Goal: Task Accomplishment & Management: Manage account settings

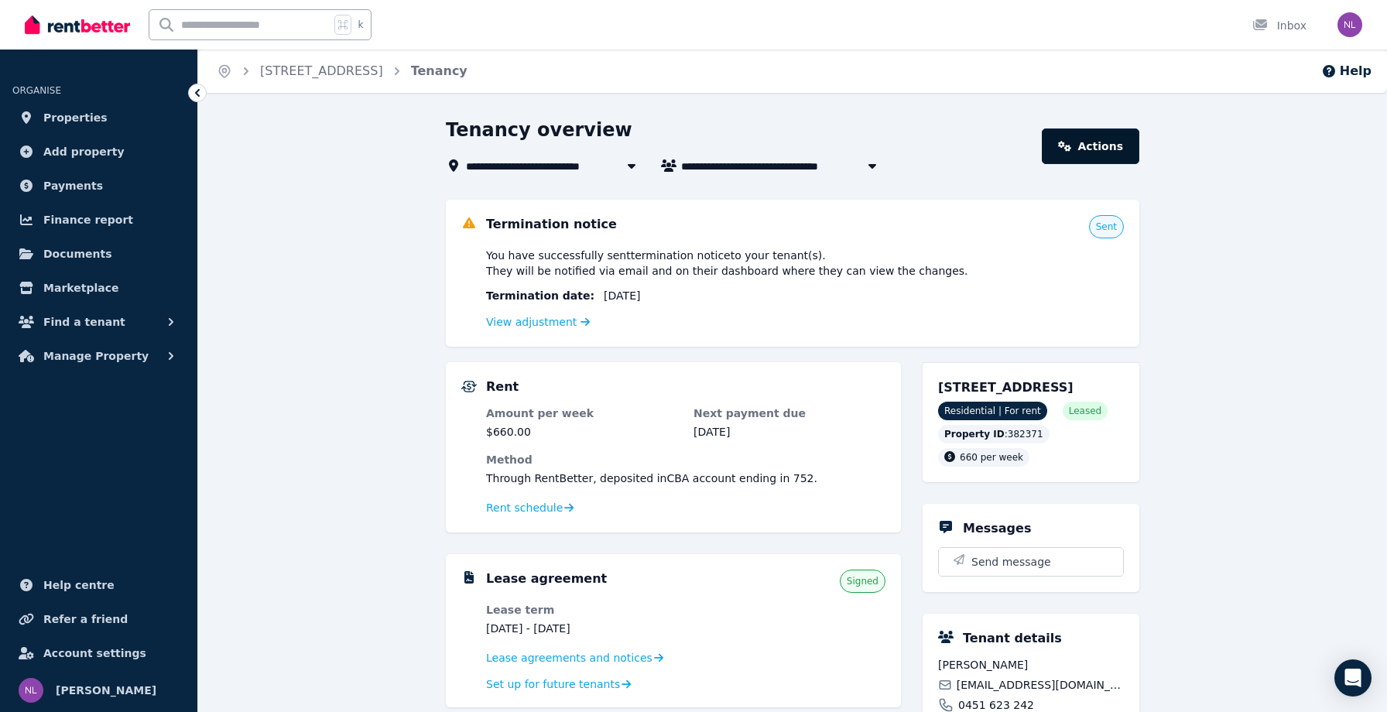
click at [1083, 148] on link "Actions" at bounding box center [1091, 147] width 98 height 36
click at [940, 129] on div "Tenancy overview" at bounding box center [739, 132] width 587 height 29
click at [852, 165] on span "[PERSON_NAME] and [PERSON_NAME]" at bounding box center [798, 165] width 235 height 19
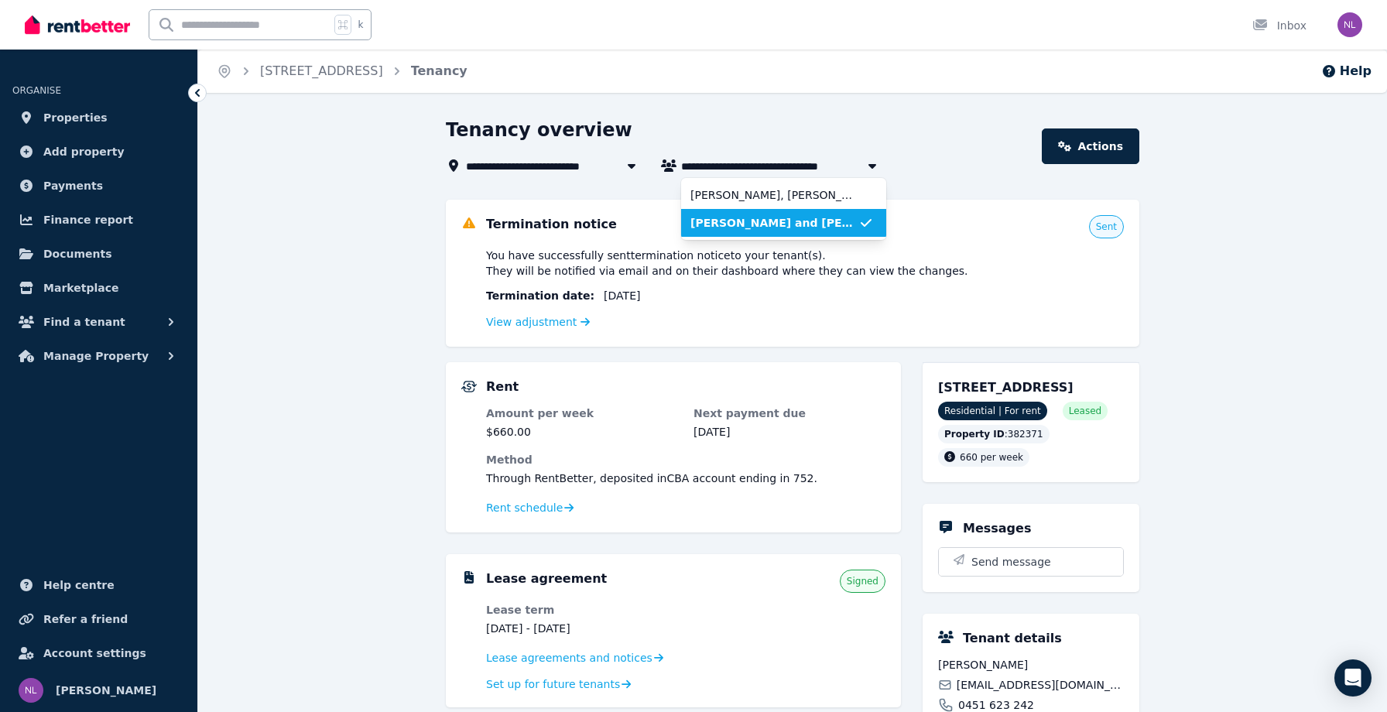
click at [873, 163] on icon "button" at bounding box center [872, 165] width 15 height 12
click at [856, 165] on span "[PERSON_NAME] and [PERSON_NAME]" at bounding box center [798, 165] width 235 height 19
type input "**********"
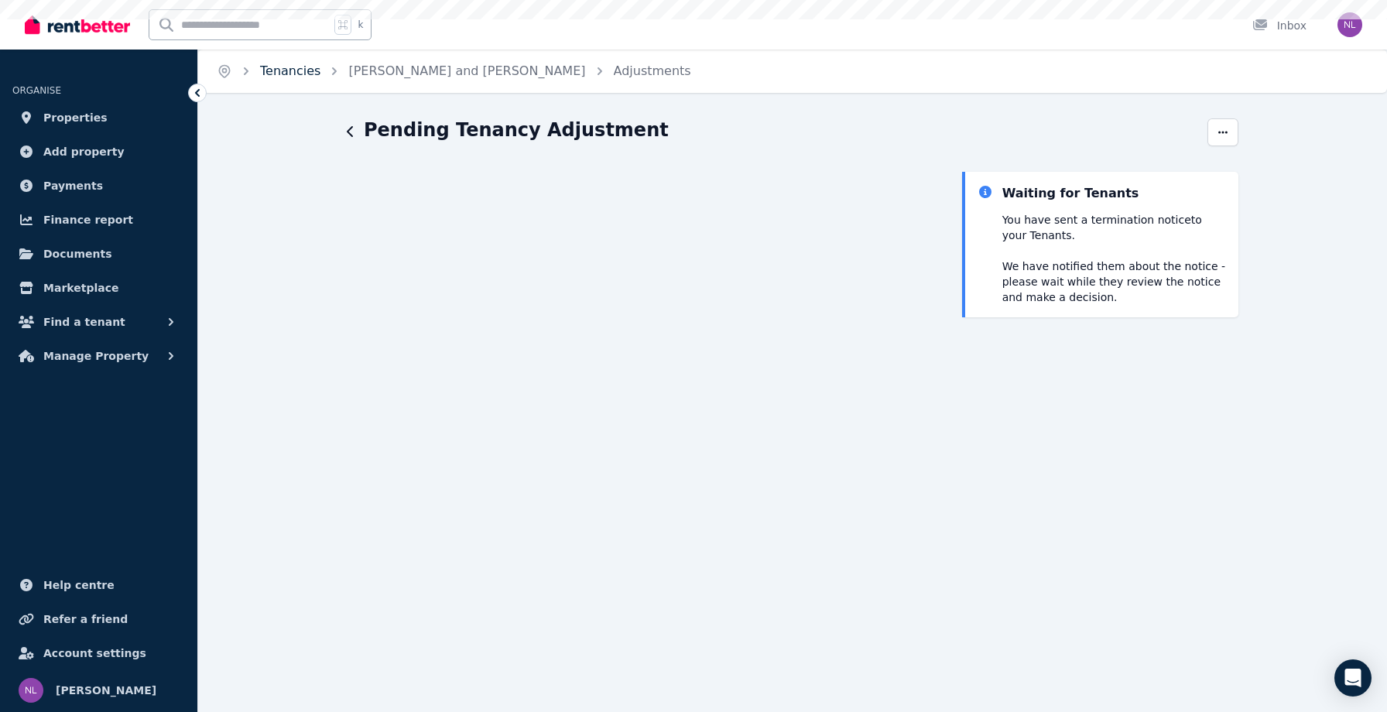
click at [300, 75] on link "Tenancies" at bounding box center [290, 70] width 60 height 15
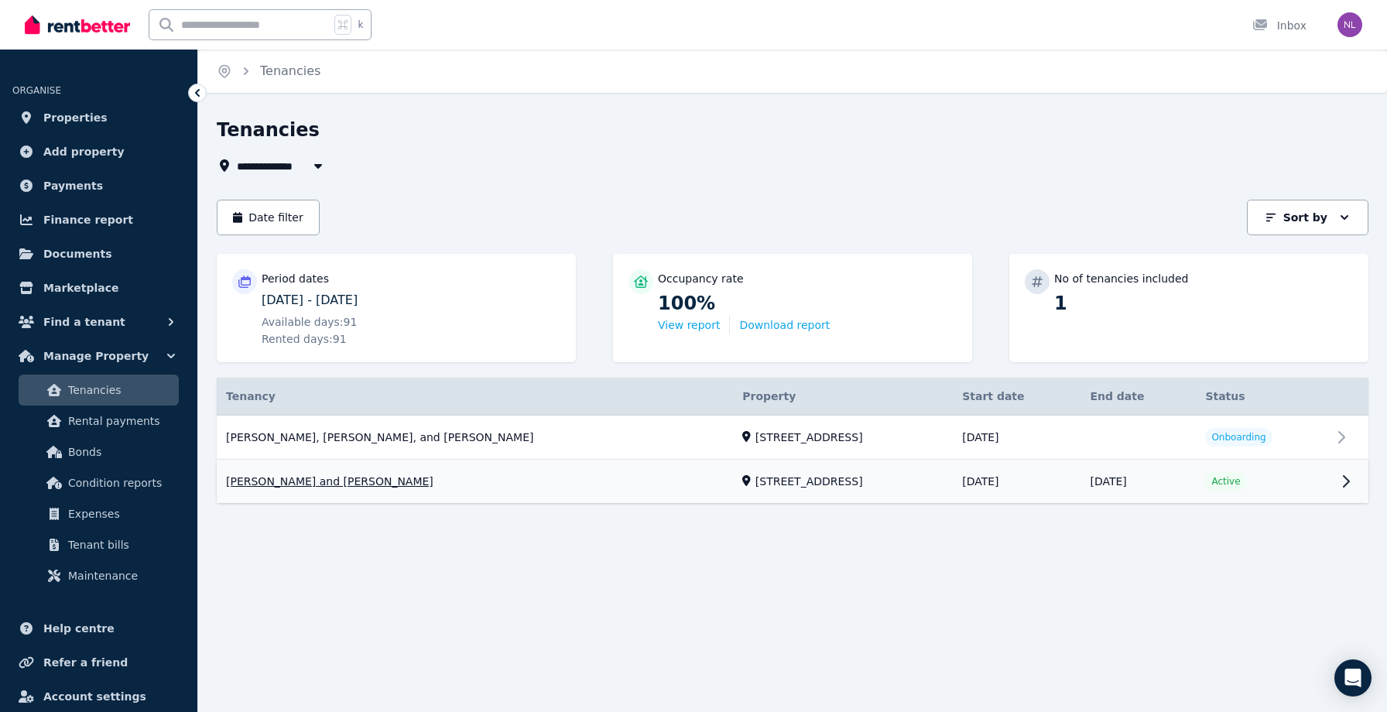
click at [1190, 461] on link "View property details" at bounding box center [793, 482] width 1152 height 43
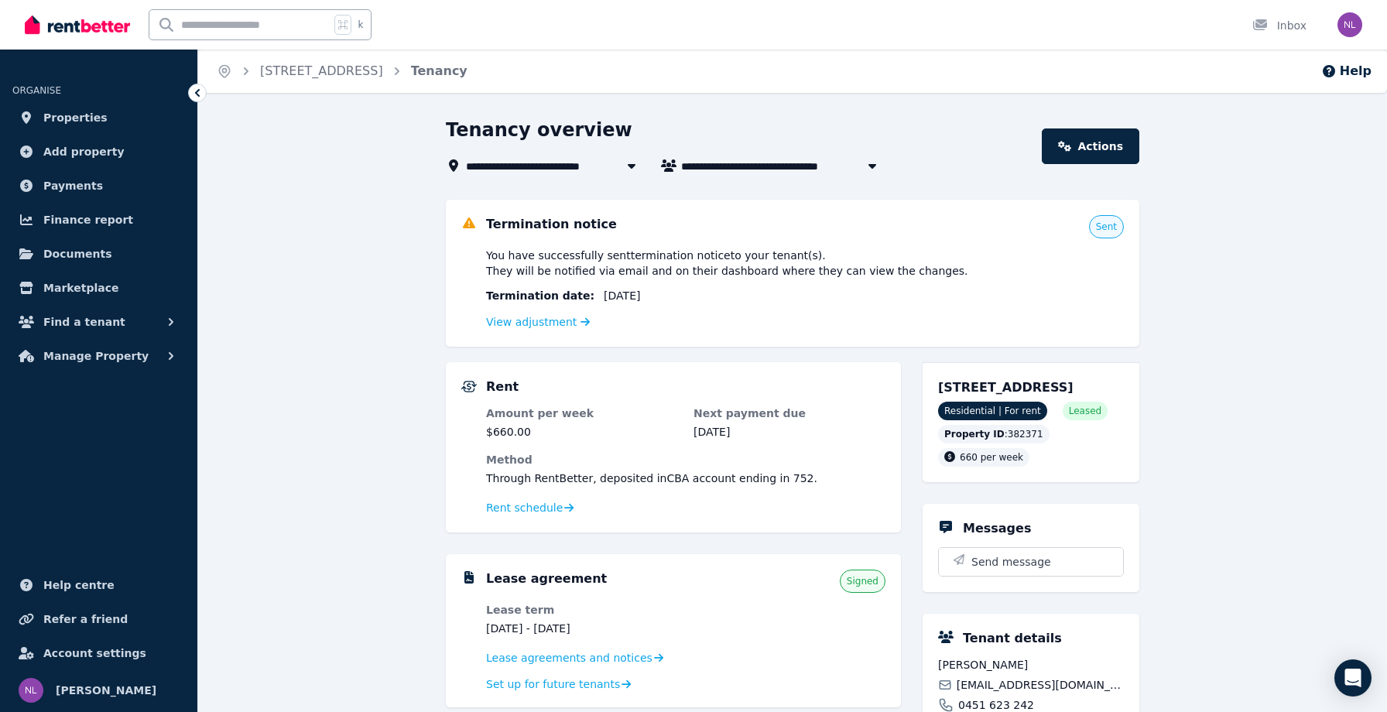
click at [870, 168] on icon "button" at bounding box center [872, 165] width 15 height 12
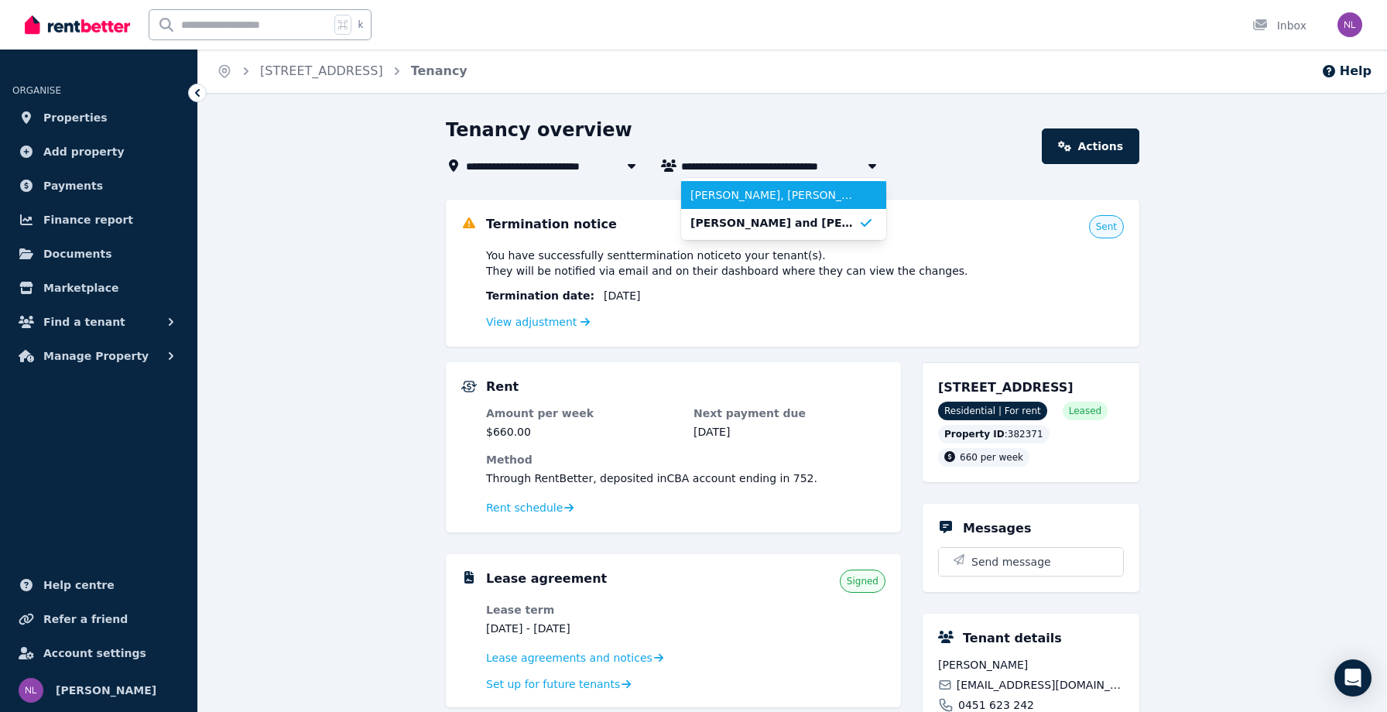
click at [820, 193] on span "[PERSON_NAME], [PERSON_NAME], and [PERSON_NAME]" at bounding box center [775, 194] width 168 height 15
type input "**********"
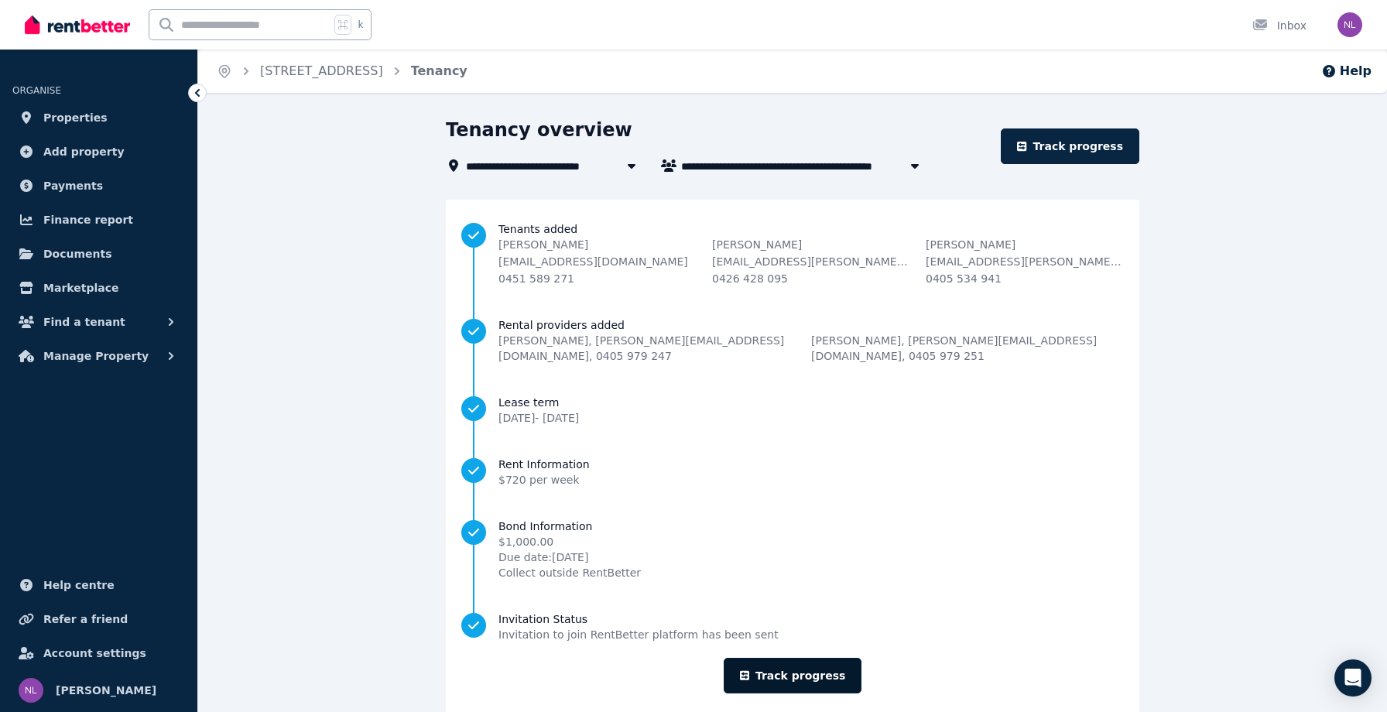
click at [782, 658] on link "Track progress" at bounding box center [793, 676] width 139 height 36
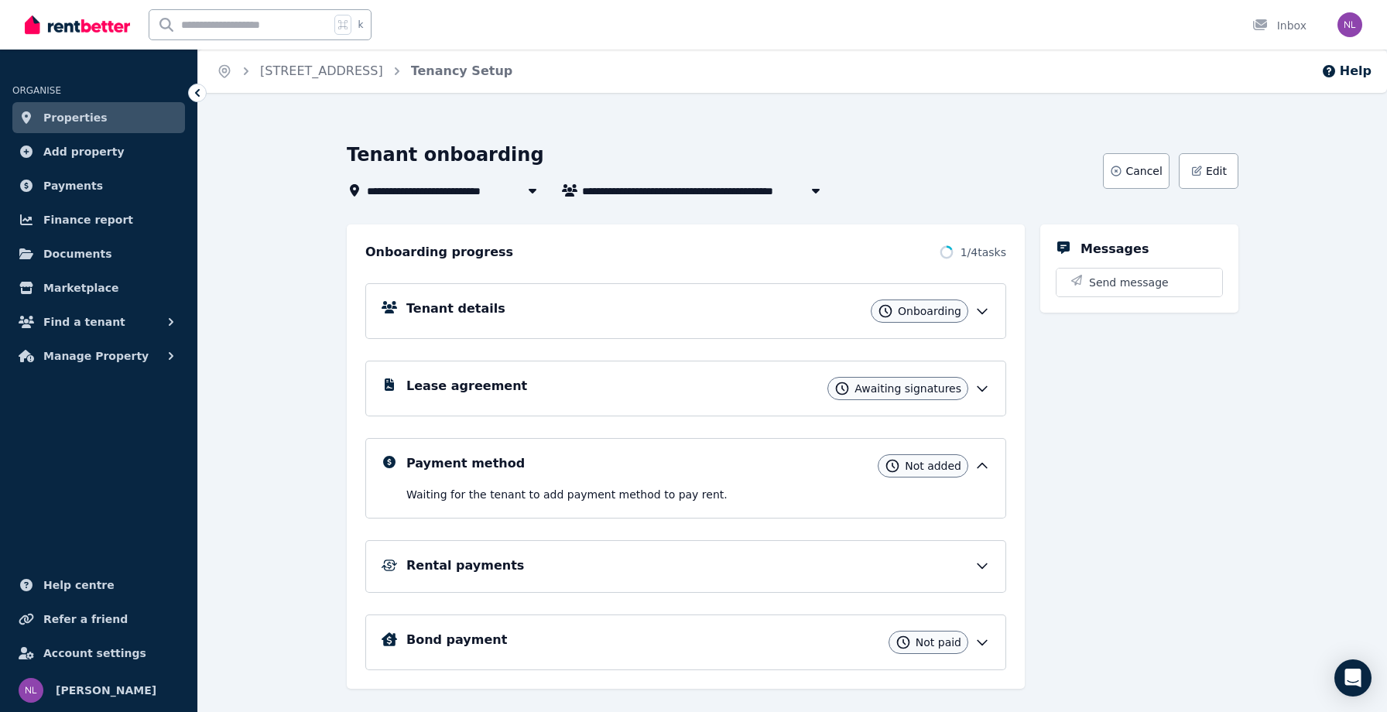
click at [982, 312] on icon at bounding box center [982, 310] width 15 height 15
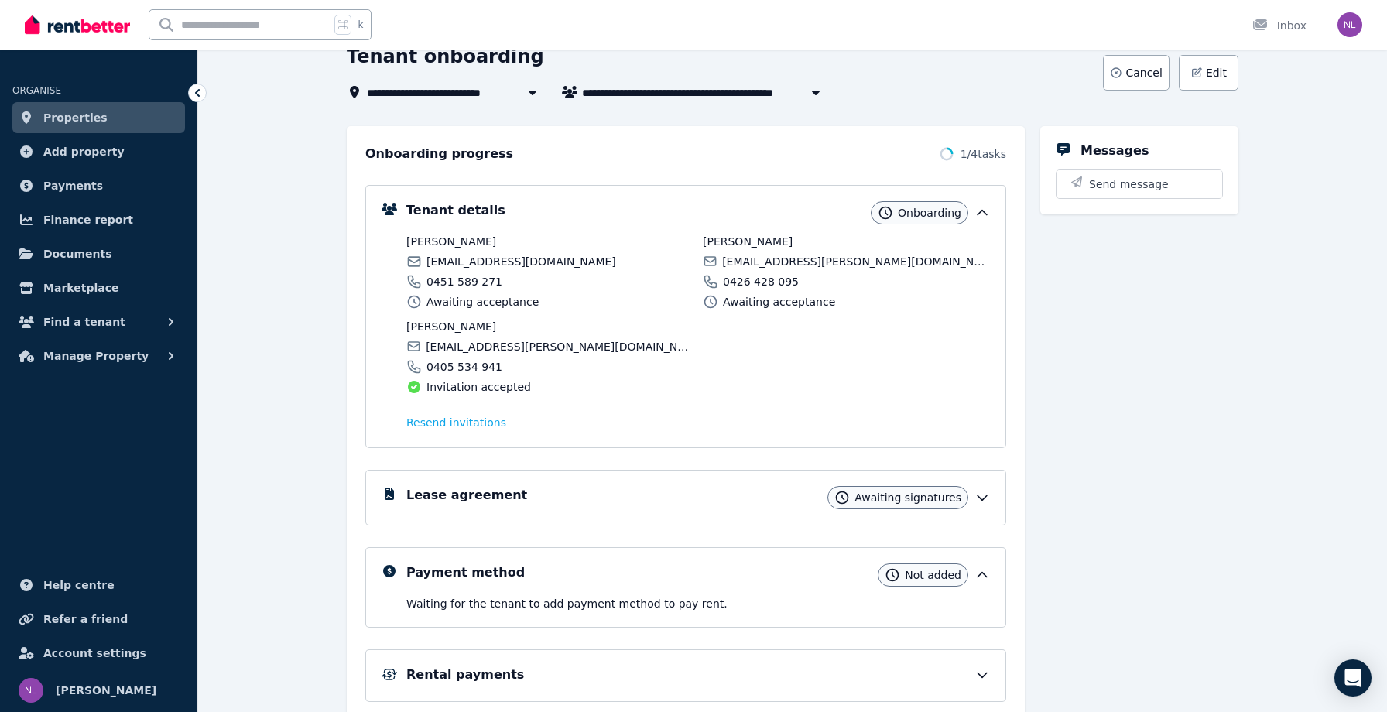
scroll to position [113, 0]
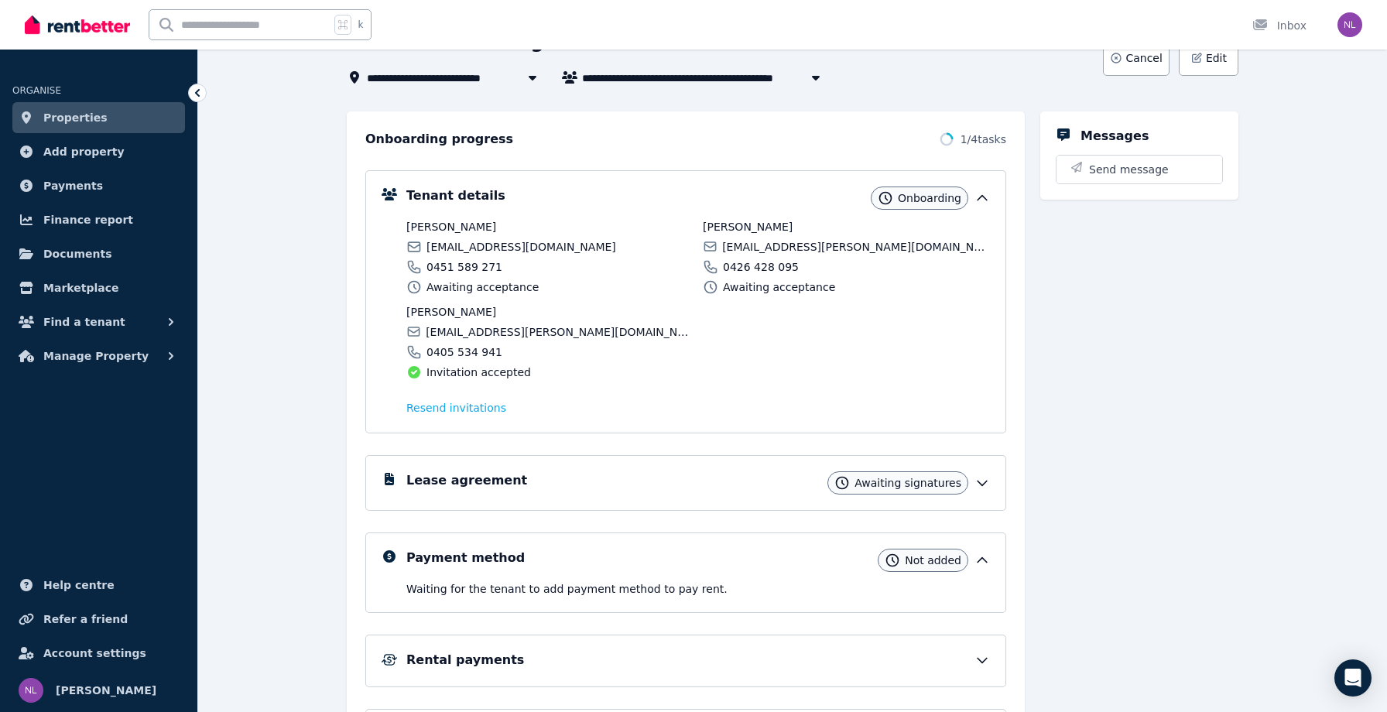
click at [985, 478] on icon at bounding box center [982, 482] width 15 height 15
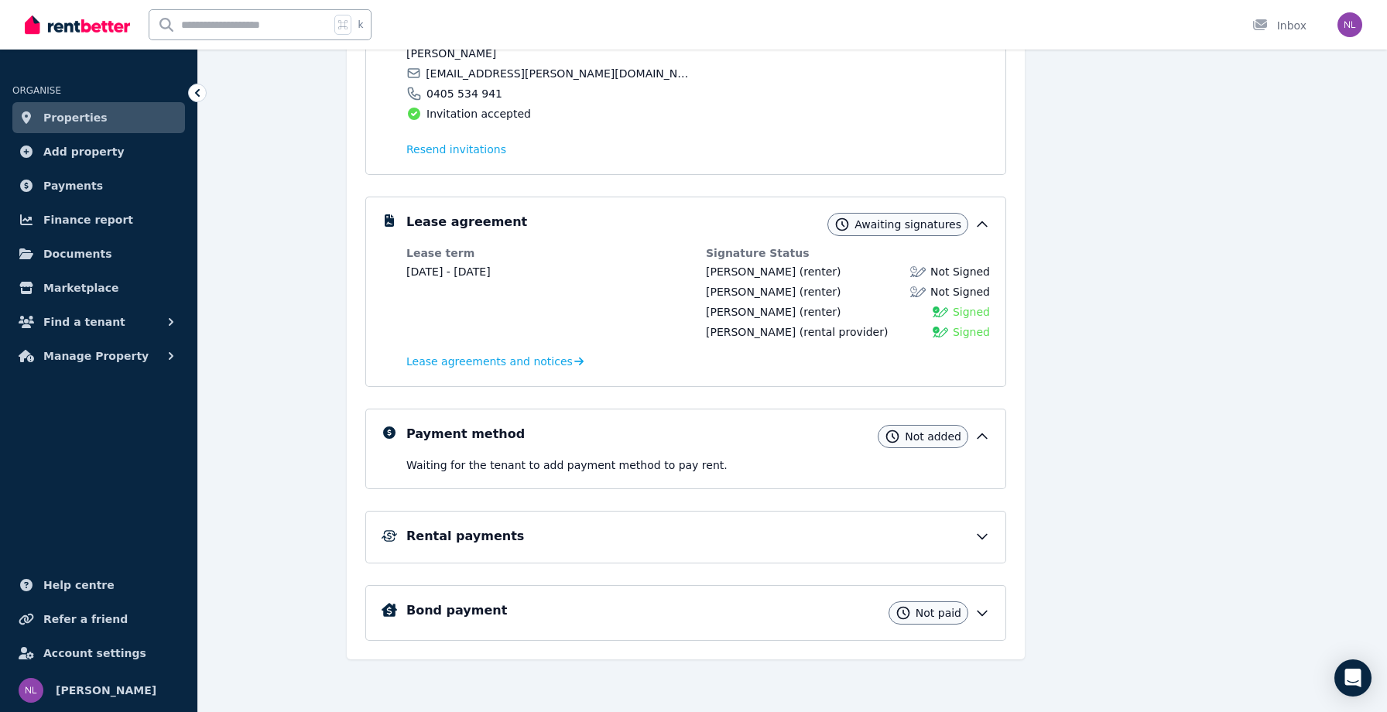
scroll to position [372, 0]
